Goal: Find specific page/section: Find specific page/section

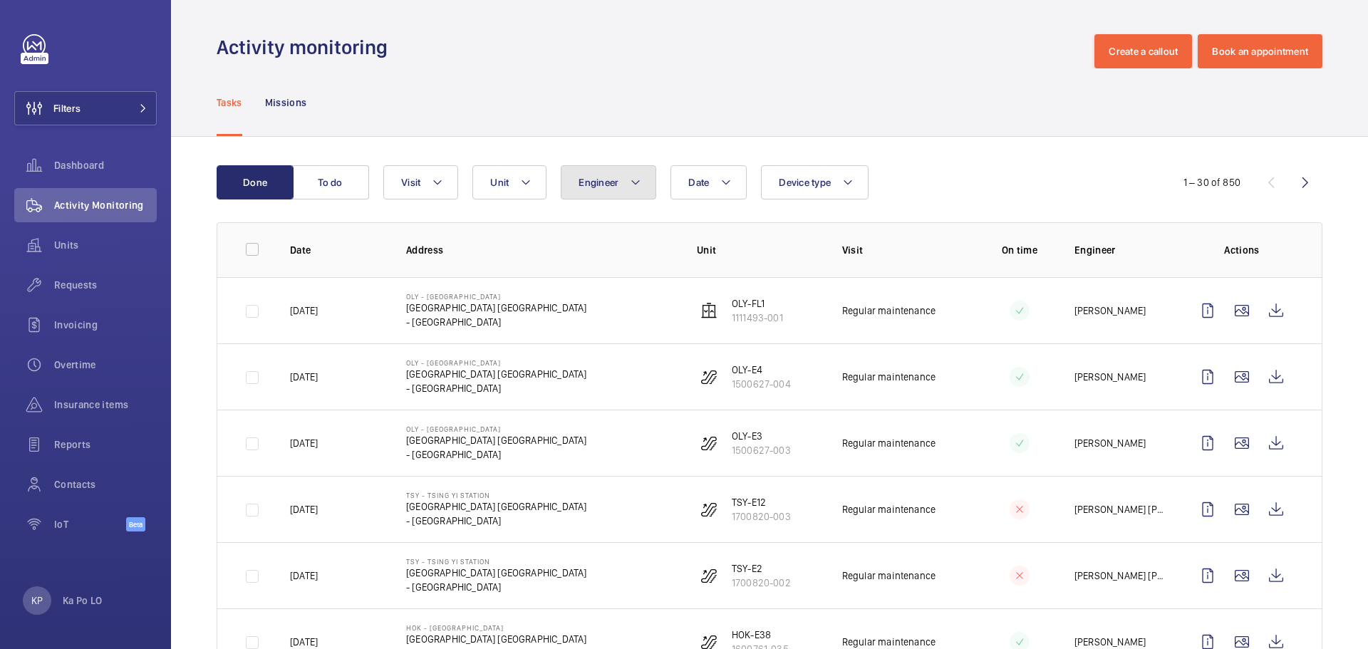
click at [622, 183] on button "Engineer" at bounding box center [608, 182] width 95 height 34
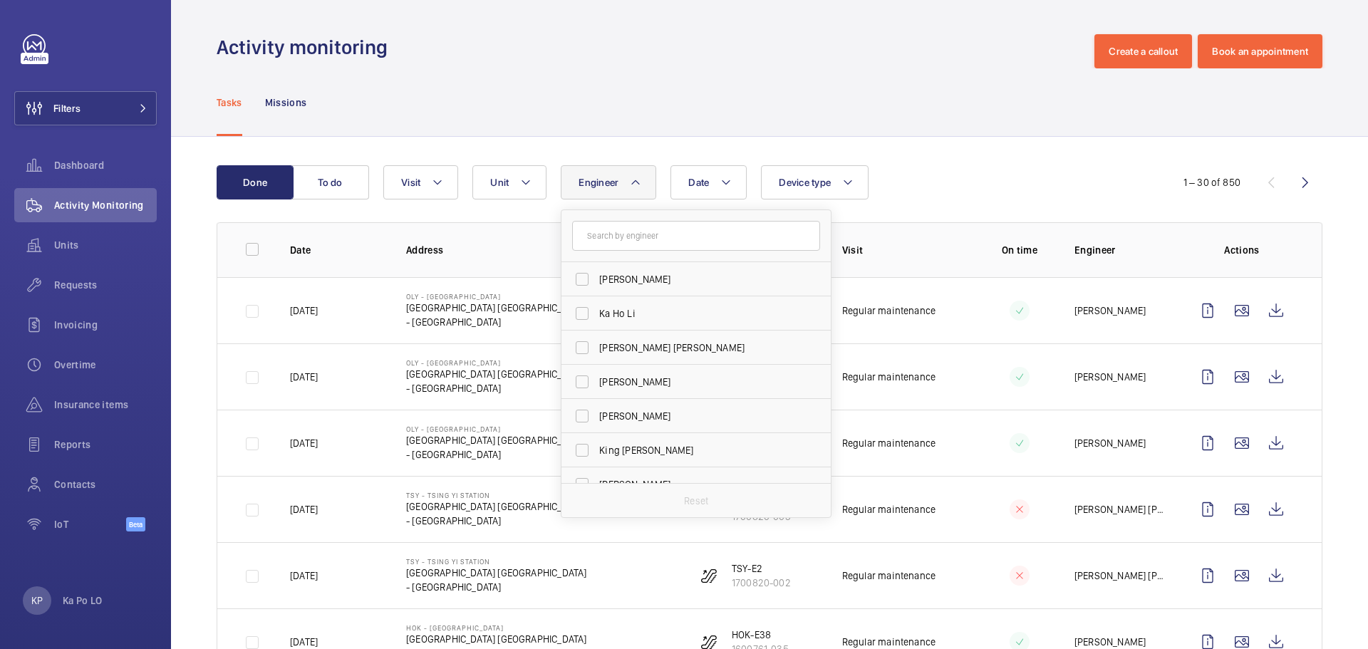
click at [922, 177] on div "Date Engineer [PERSON_NAME] [PERSON_NAME] [PERSON_NAME] [PERSON_NAME] [PERSON_N…" at bounding box center [767, 182] width 768 height 34
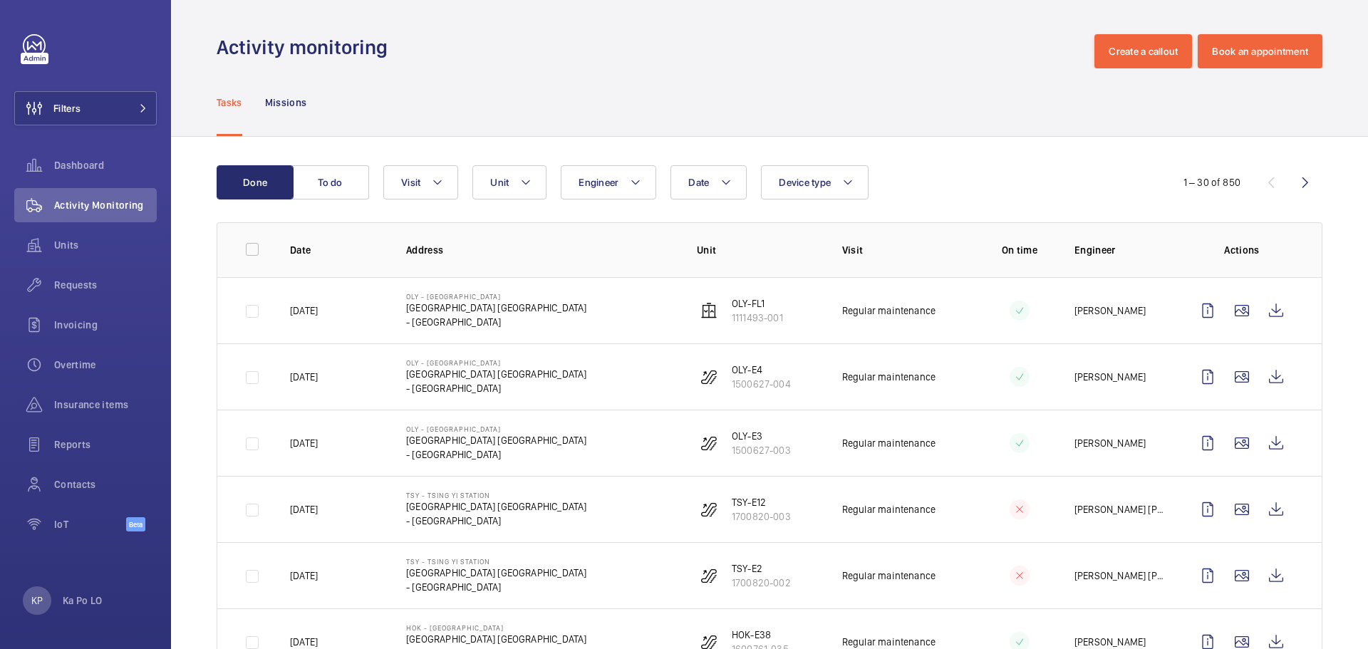
drag, startPoint x: 1298, startPoint y: 184, endPoint x: 1292, endPoint y: 191, distance: 9.1
click at [1298, 184] on wm-front-icon-button at bounding box center [1305, 182] width 34 height 34
click at [1302, 181] on wm-front-icon-button at bounding box center [1305, 182] width 34 height 34
click at [1297, 175] on wm-front-icon-button at bounding box center [1305, 182] width 34 height 34
click at [1288, 183] on wm-front-icon-button at bounding box center [1305, 182] width 34 height 34
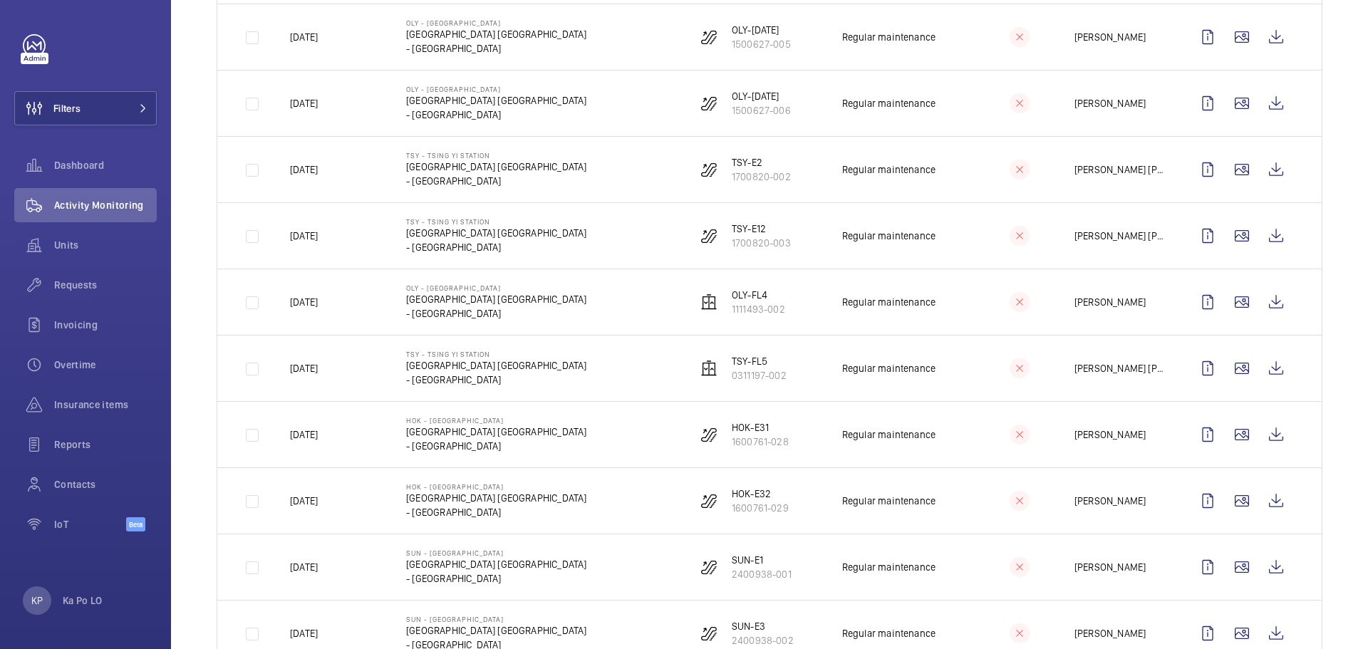
scroll to position [155, 0]
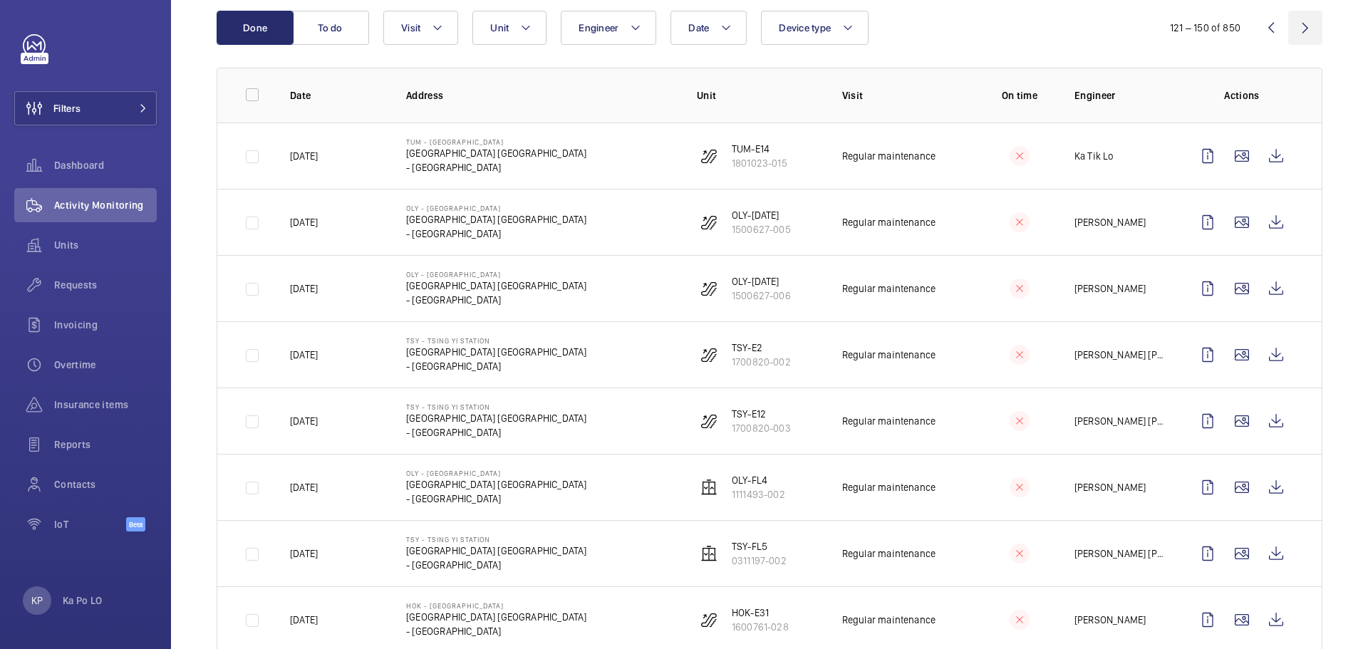
click at [1301, 28] on wm-front-icon-button at bounding box center [1305, 28] width 34 height 34
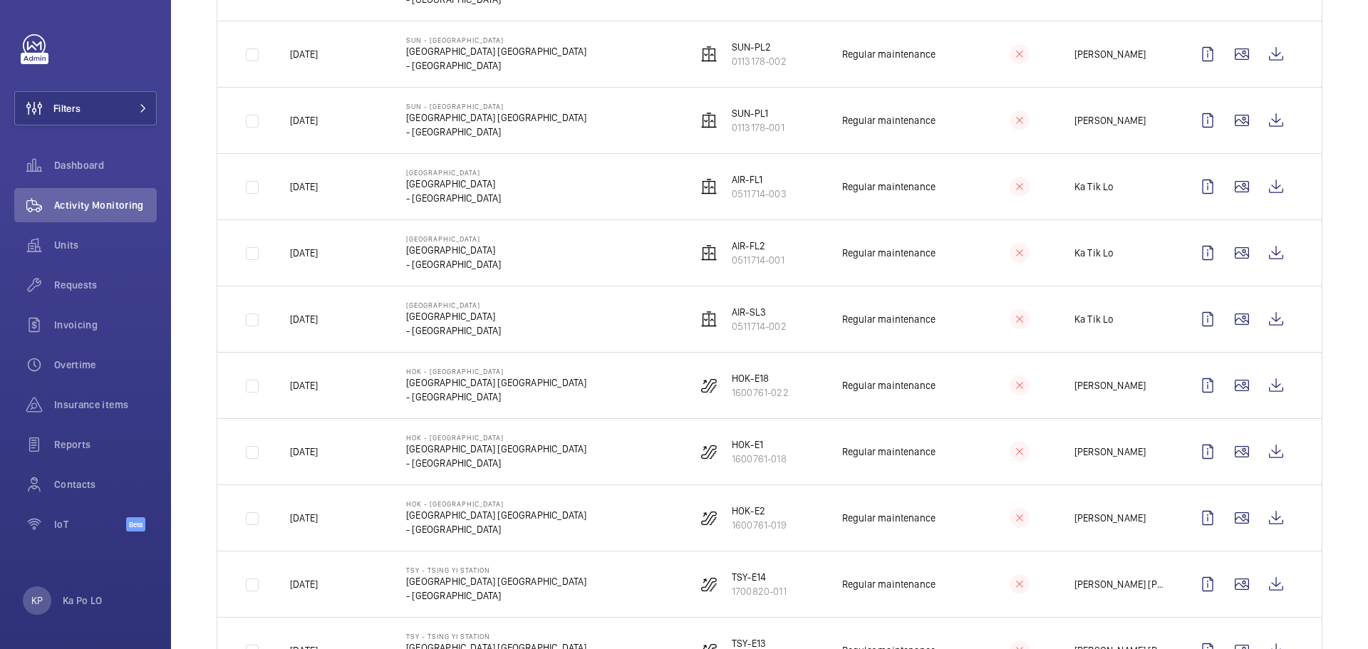
scroll to position [142, 0]
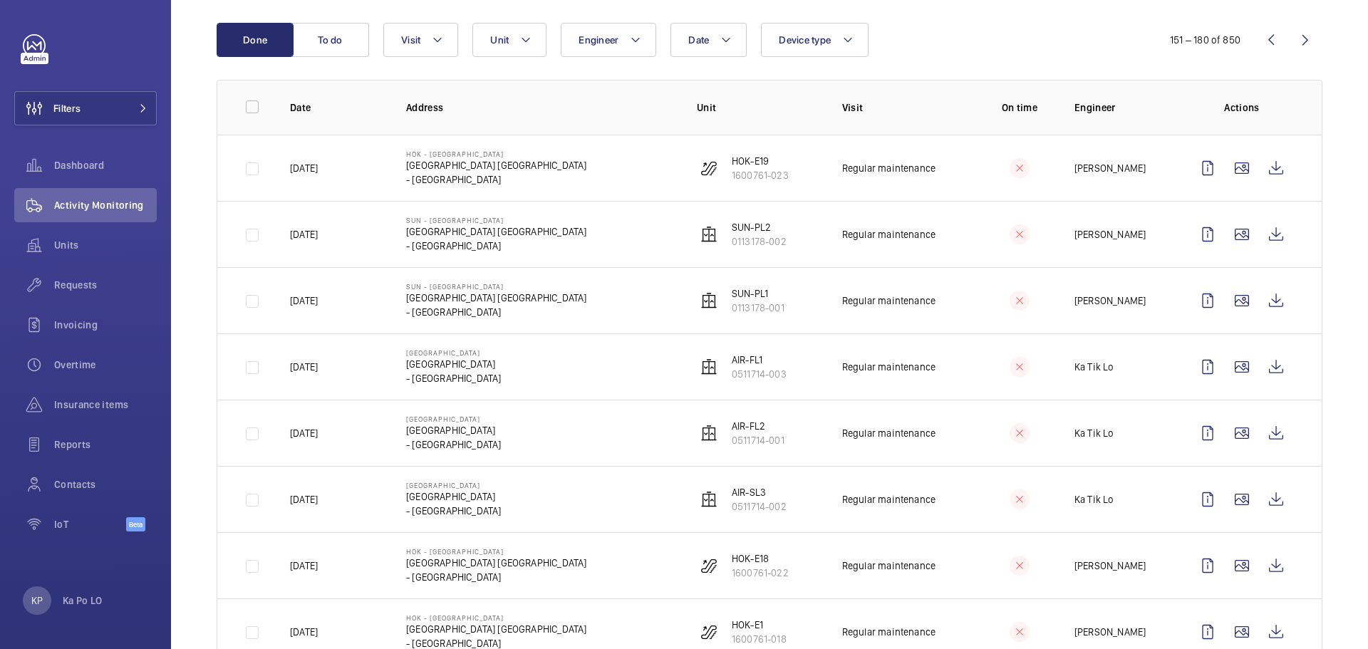
drag, startPoint x: 1306, startPoint y: 41, endPoint x: 1297, endPoint y: 41, distance: 9.3
click at [1302, 41] on wm-front-icon-button at bounding box center [1305, 40] width 34 height 34
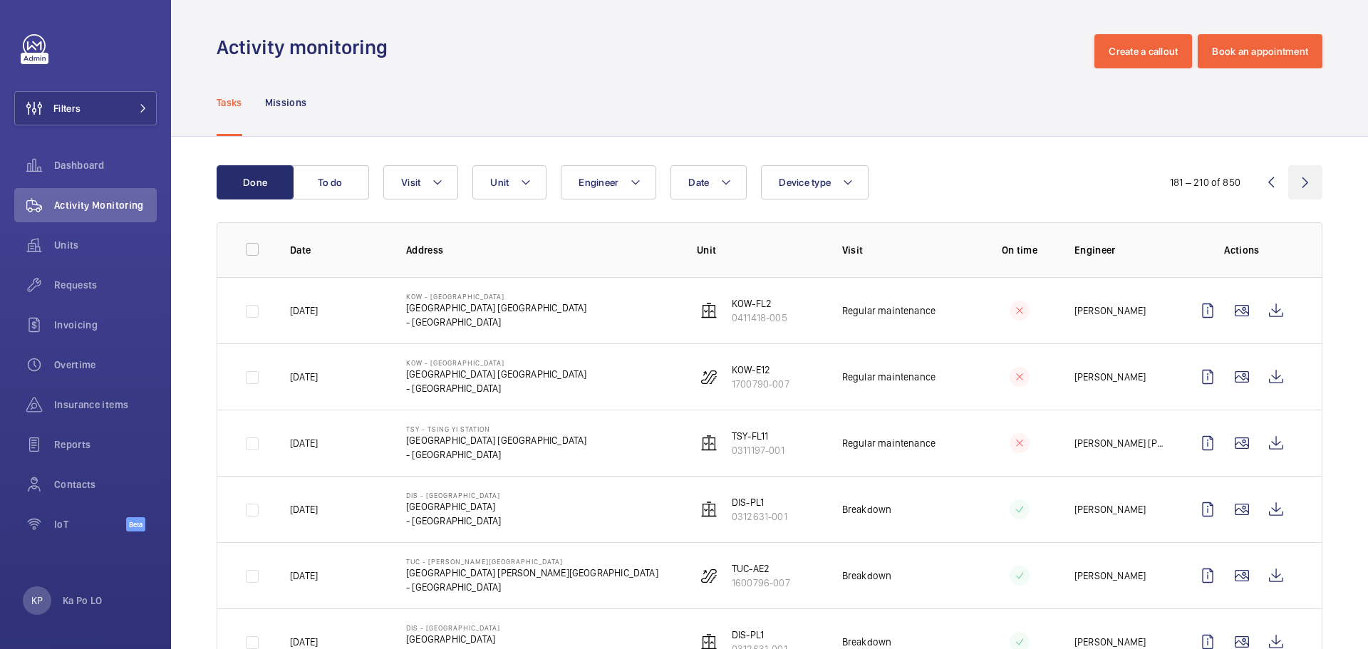
click at [1292, 177] on wm-front-icon-button at bounding box center [1305, 182] width 34 height 34
click at [1291, 180] on wm-front-icon-button at bounding box center [1305, 182] width 34 height 34
click at [1294, 177] on wm-front-icon-button at bounding box center [1305, 182] width 34 height 34
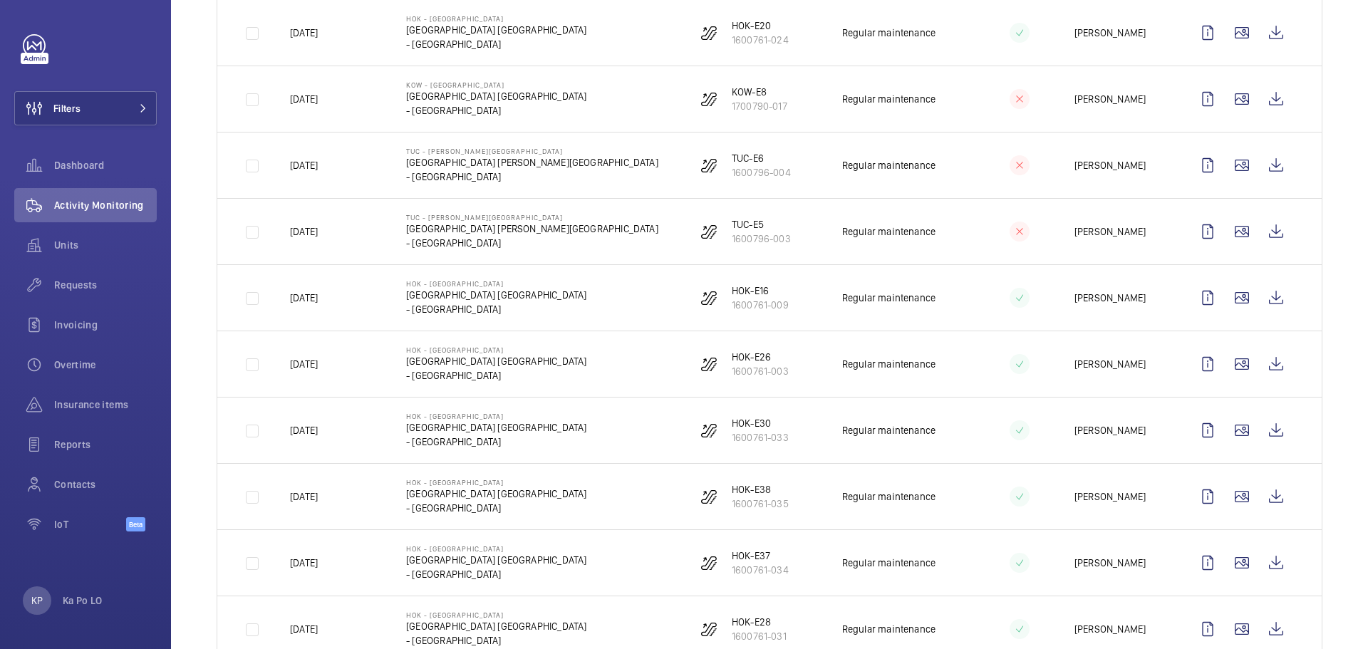
scroll to position [285, 0]
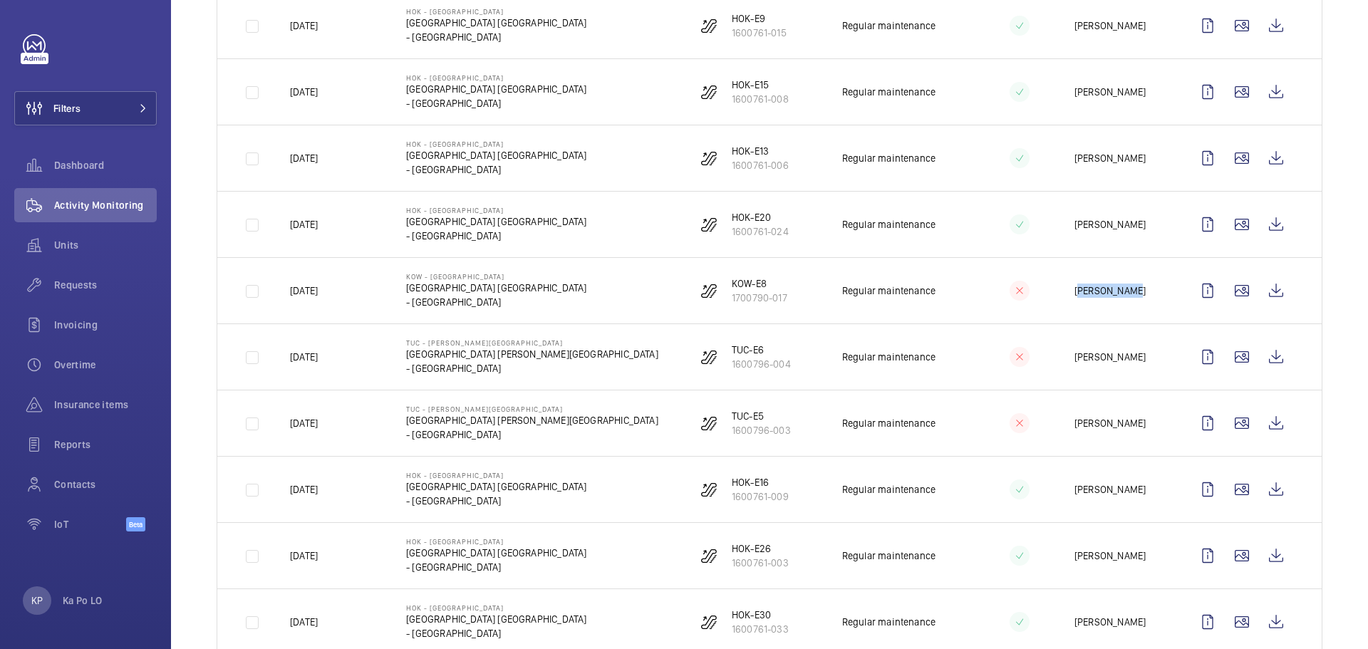
drag, startPoint x: 1065, startPoint y: 291, endPoint x: 1119, endPoint y: 289, distance: 54.2
click at [1119, 289] on td "[PERSON_NAME]" at bounding box center [1110, 290] width 116 height 66
click at [1105, 289] on p "[PERSON_NAME]" at bounding box center [1109, 291] width 71 height 14
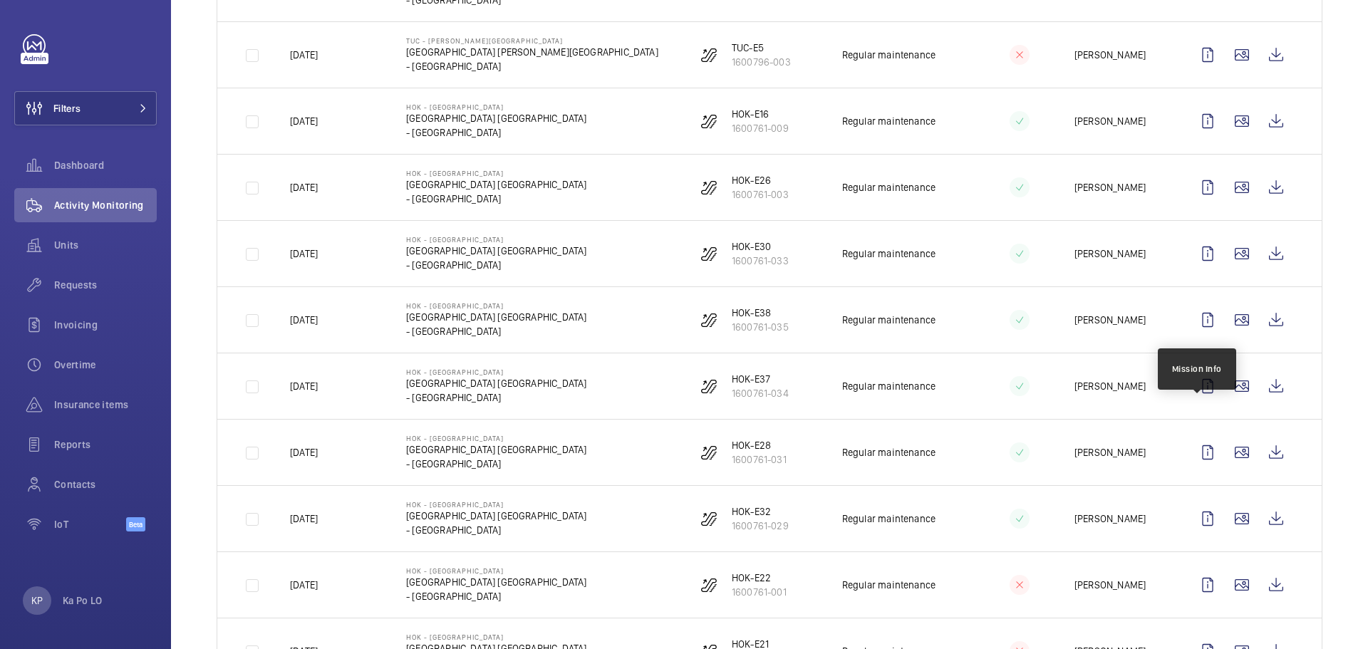
scroll to position [155, 0]
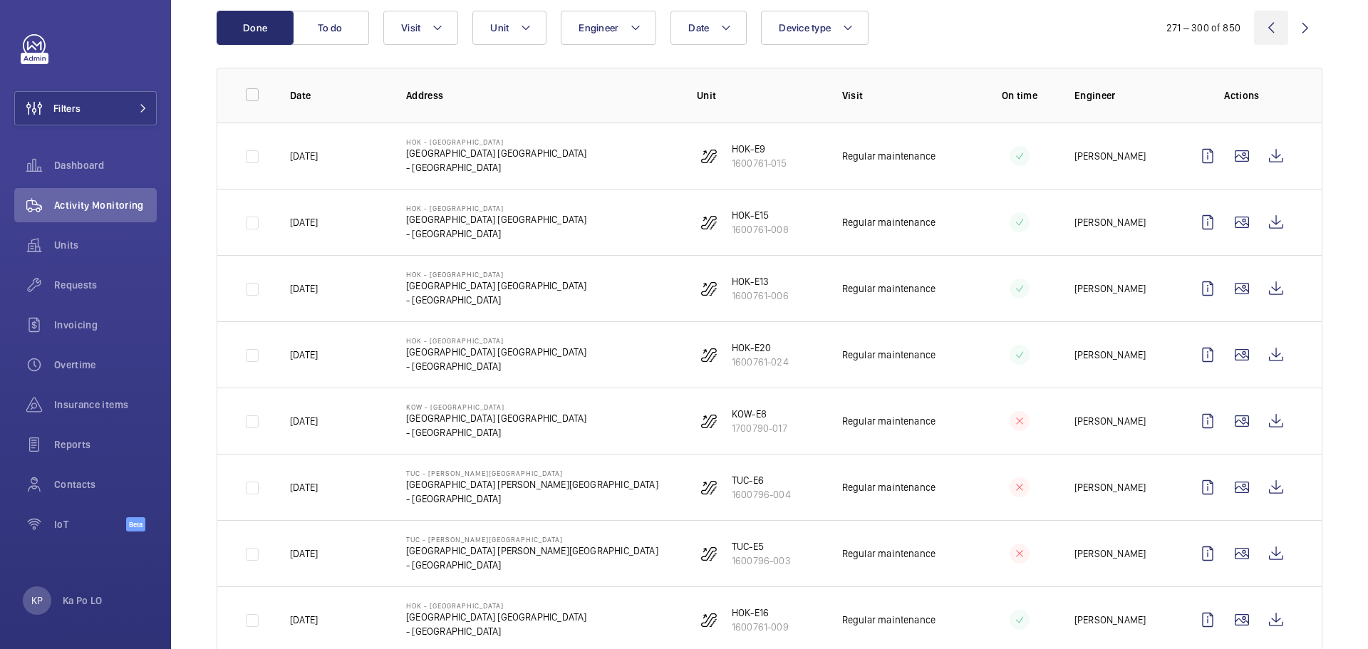
click at [1254, 27] on wm-front-icon-button at bounding box center [1271, 28] width 34 height 34
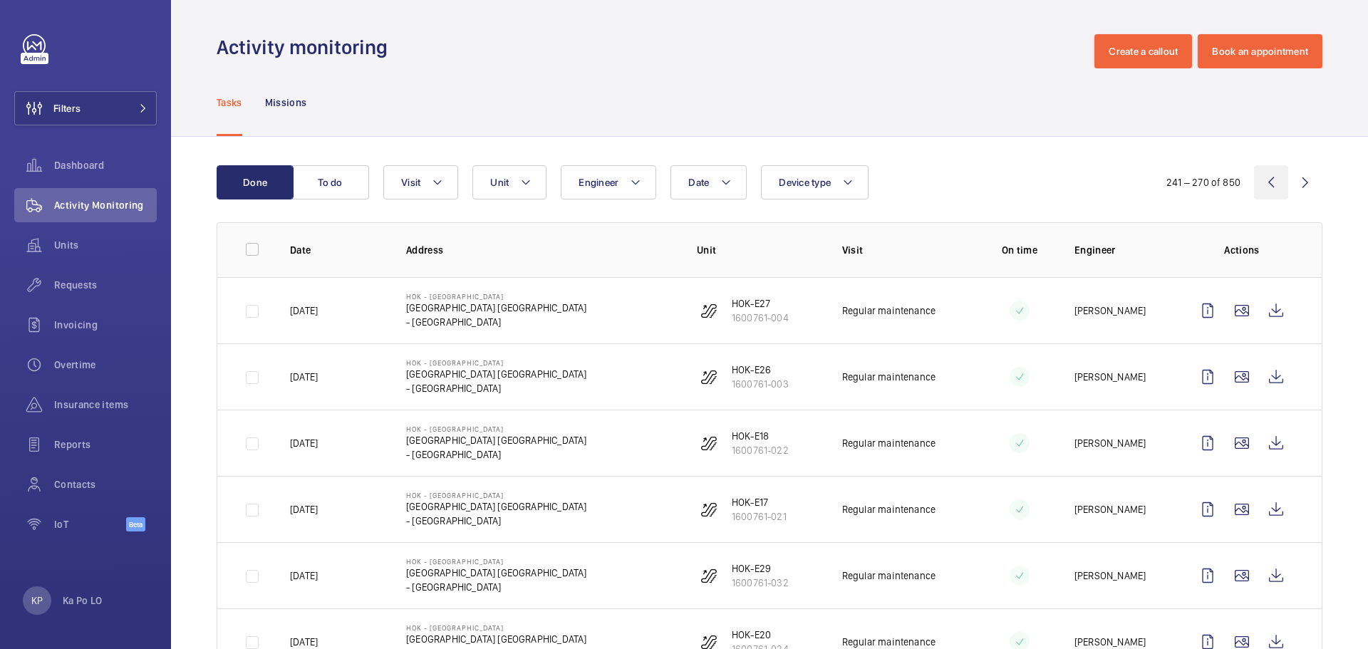
click at [1258, 175] on wm-front-icon-button at bounding box center [1271, 182] width 34 height 34
click at [1264, 182] on wm-front-icon-button at bounding box center [1271, 182] width 34 height 34
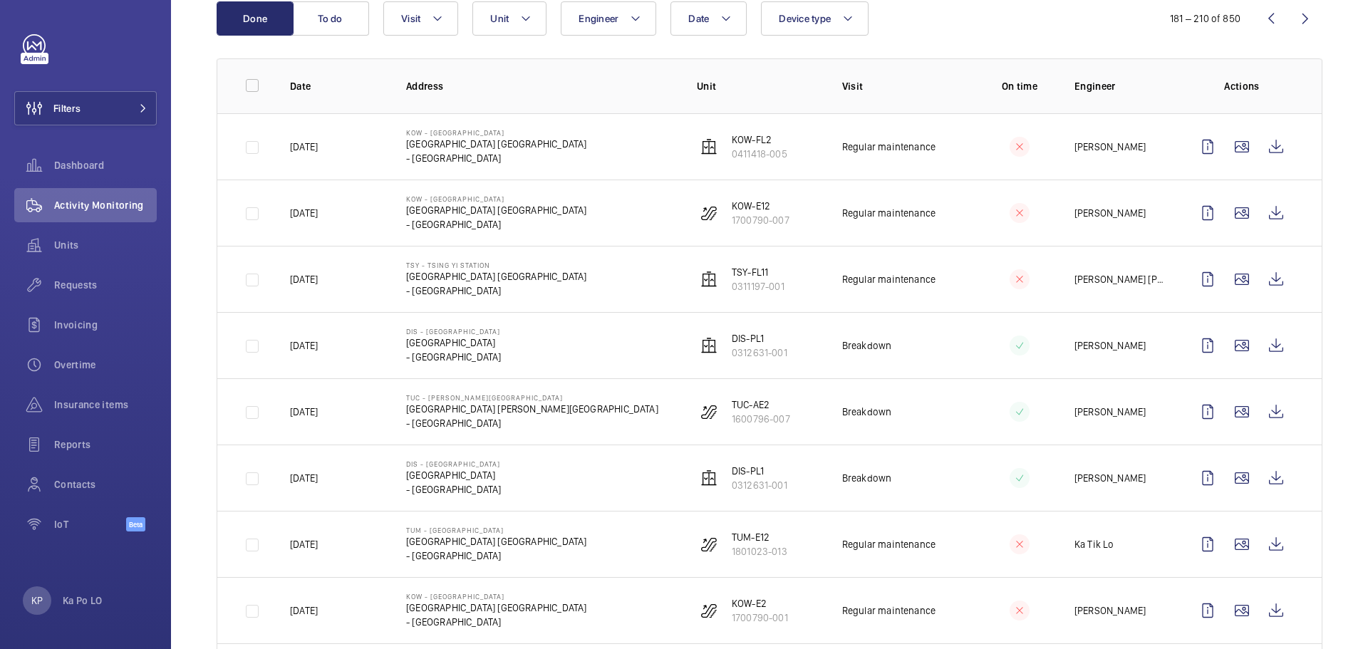
scroll to position [142, 0]
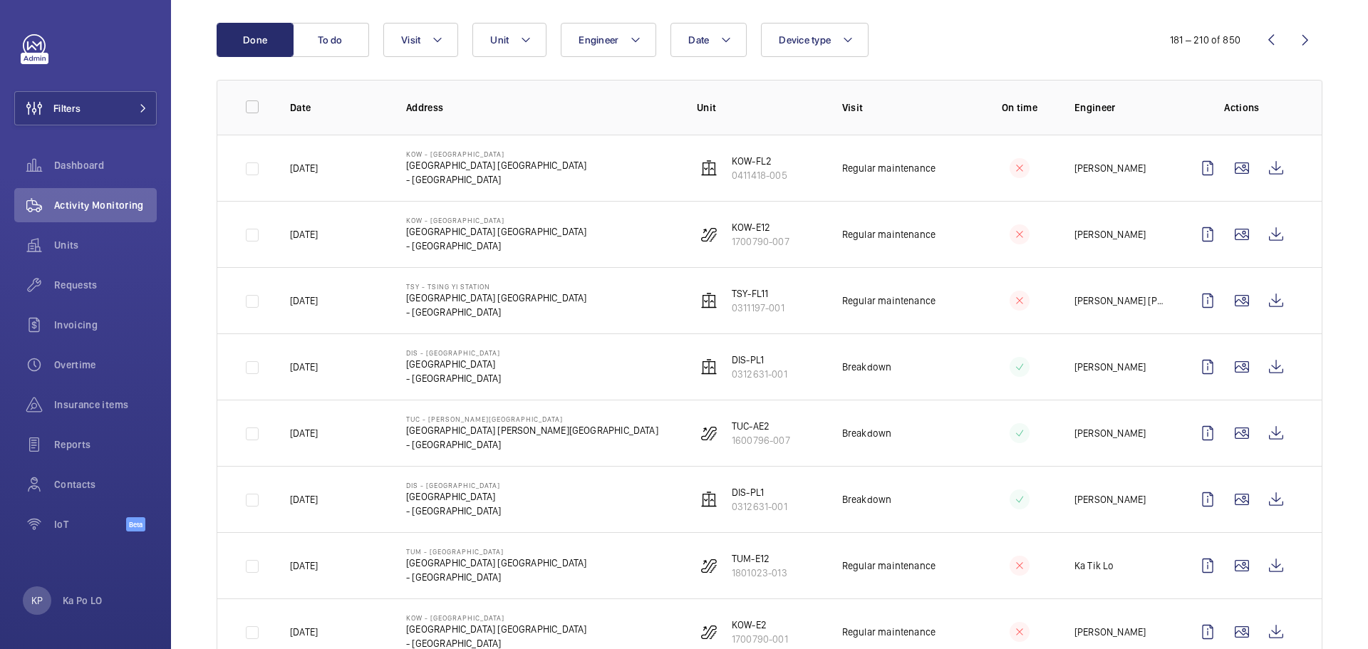
drag, startPoint x: 1065, startPoint y: 435, endPoint x: 1133, endPoint y: 429, distance: 67.9
click at [1133, 429] on p "[PERSON_NAME]" at bounding box center [1109, 433] width 71 height 14
copy p "[PERSON_NAME]"
click at [1258, 41] on wm-front-icon-button at bounding box center [1271, 40] width 34 height 34
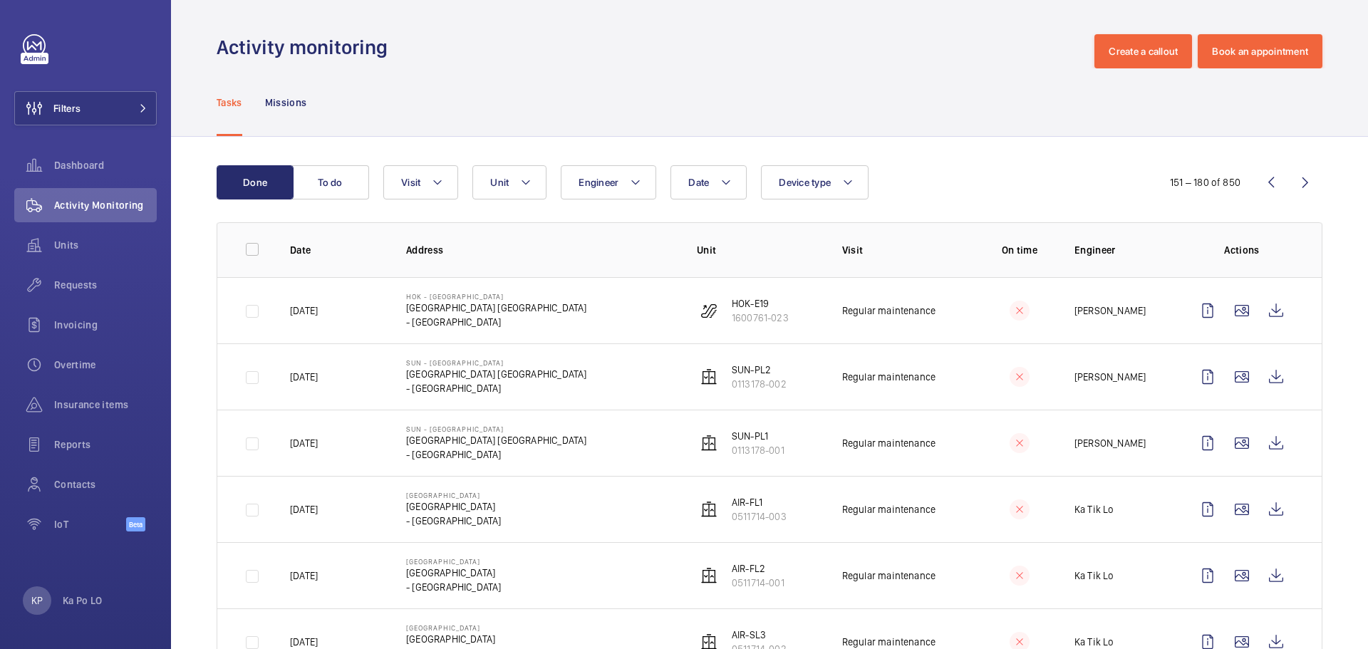
click at [1271, 185] on wm-front-icon-button at bounding box center [1271, 182] width 34 height 34
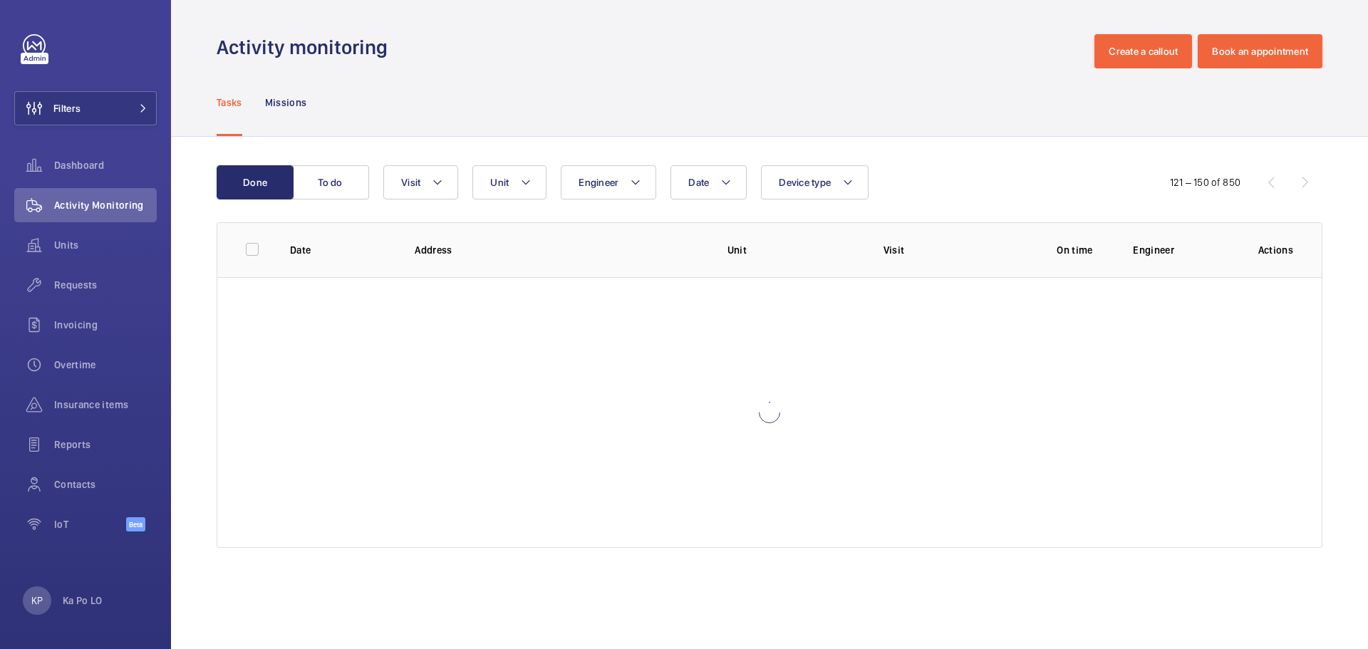
click at [1269, 184] on div "121 – 150 of 850" at bounding box center [1234, 182] width 175 height 17
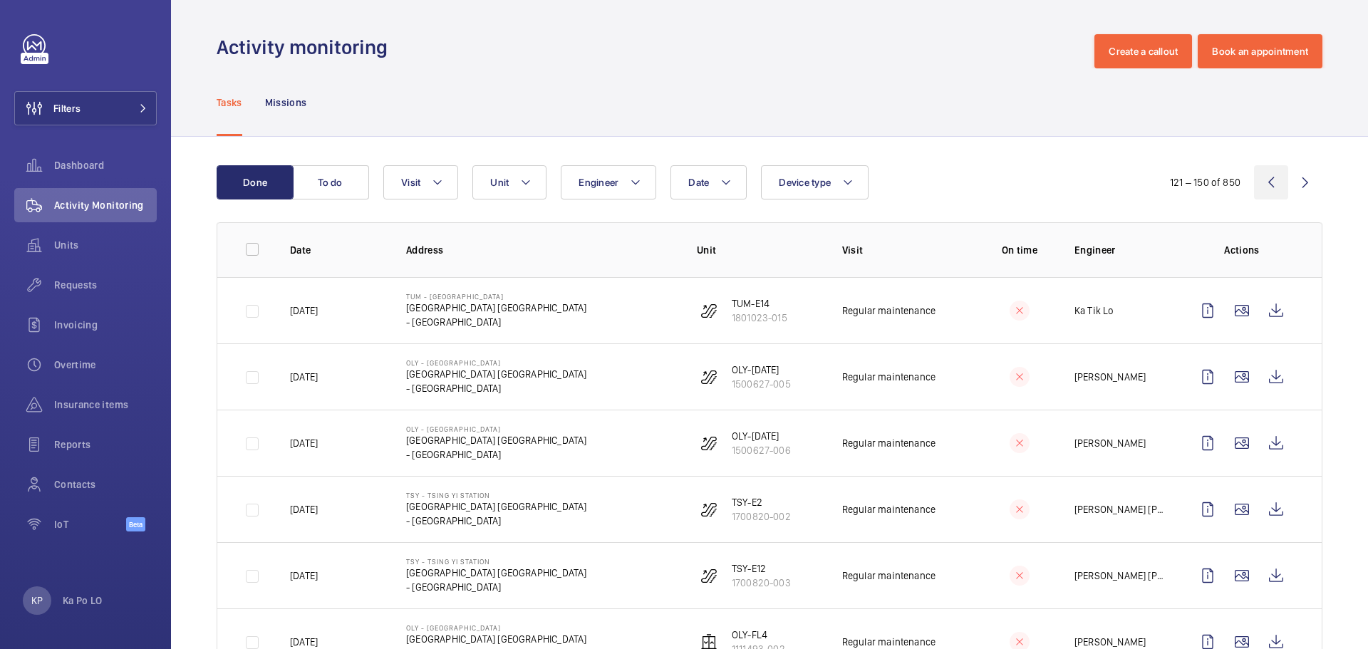
click at [1271, 185] on wm-front-icon-button at bounding box center [1271, 182] width 34 height 34
click at [1272, 190] on wm-front-icon-button at bounding box center [1271, 182] width 34 height 34
click at [1267, 185] on wm-front-icon-button at bounding box center [1271, 182] width 34 height 34
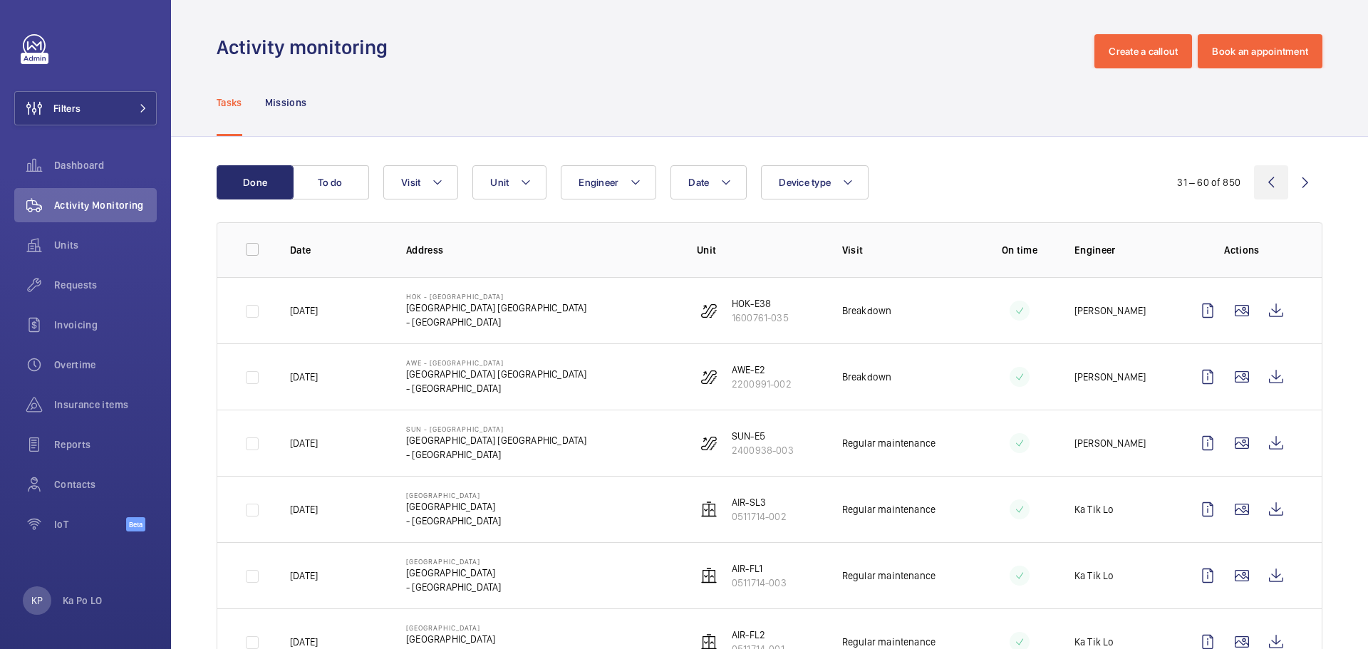
click at [1263, 182] on wm-front-icon-button at bounding box center [1271, 182] width 34 height 34
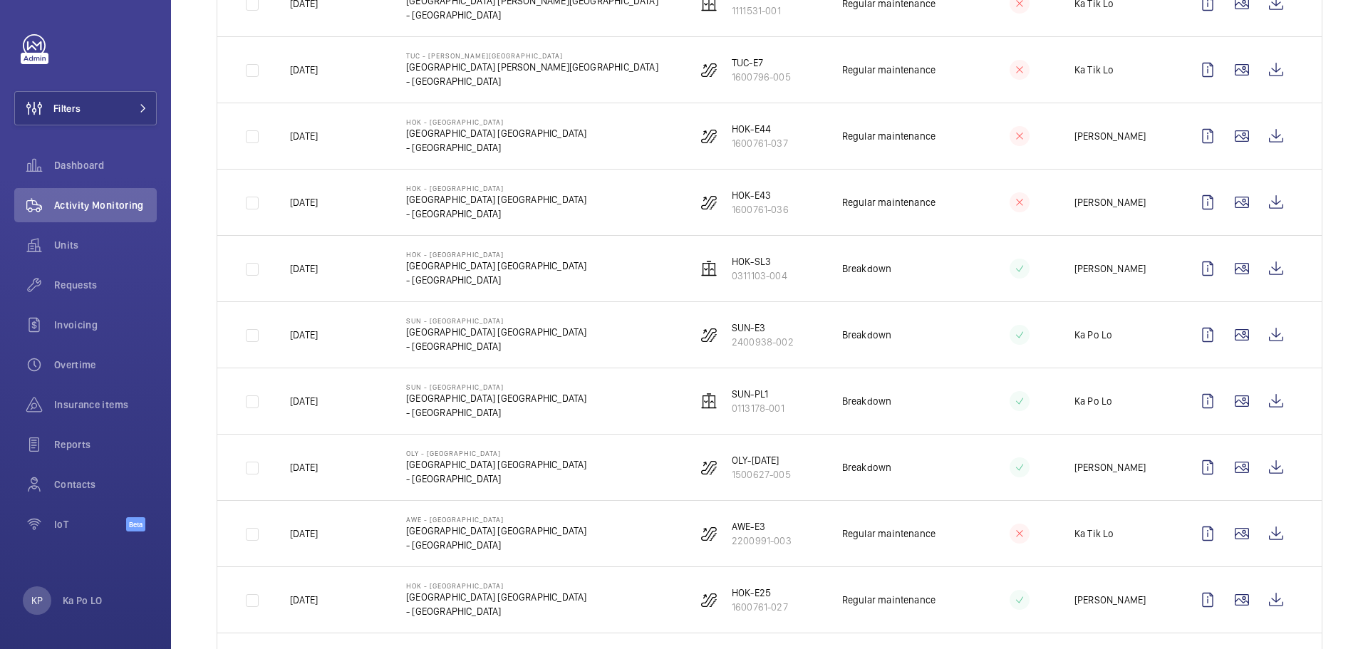
scroll to position [1651, 0]
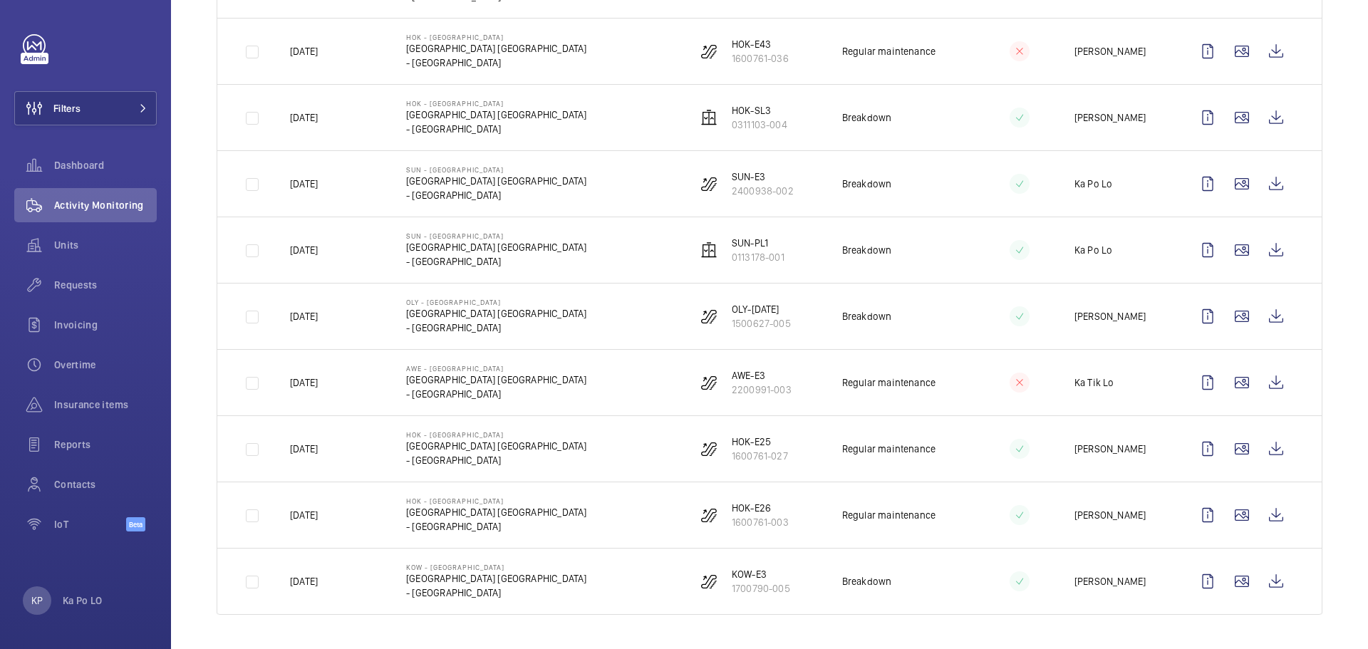
drag, startPoint x: 834, startPoint y: 184, endPoint x: 892, endPoint y: 184, distance: 57.7
click at [892, 184] on td "Breakdown" at bounding box center [891, 183] width 145 height 66
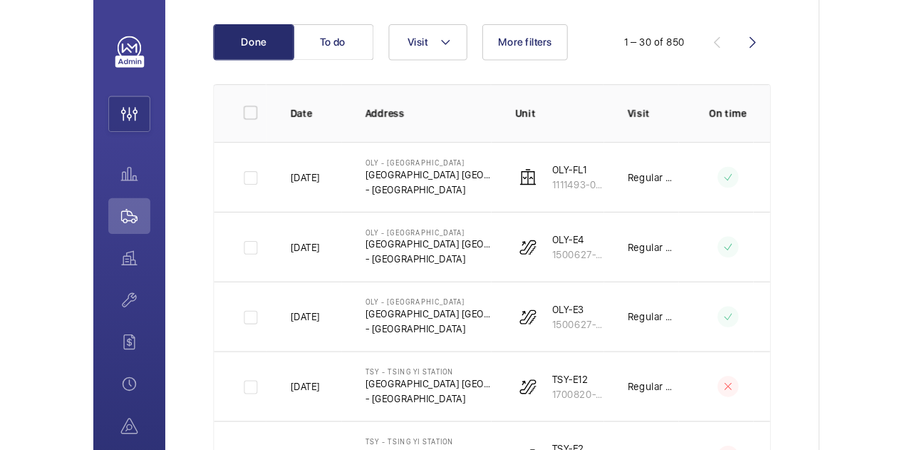
scroll to position [142, 0]
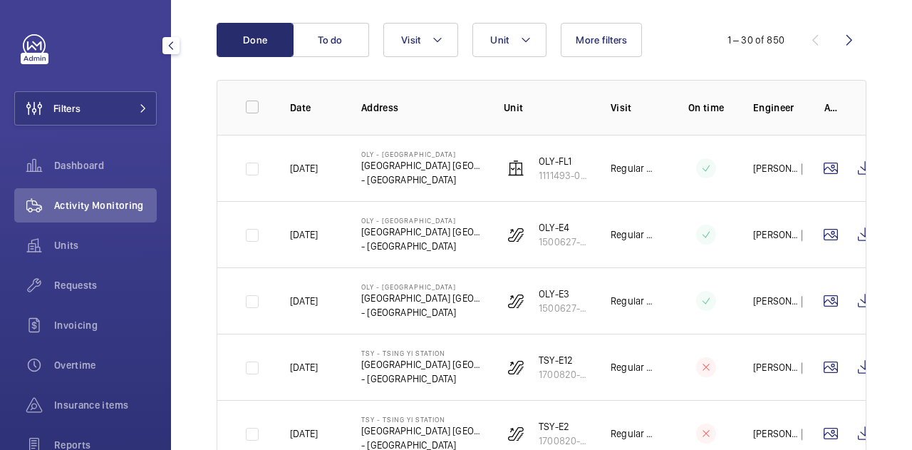
click at [175, 51] on mat-icon "button" at bounding box center [170, 45] width 17 height 11
